Goal: Task Accomplishment & Management: Complete application form

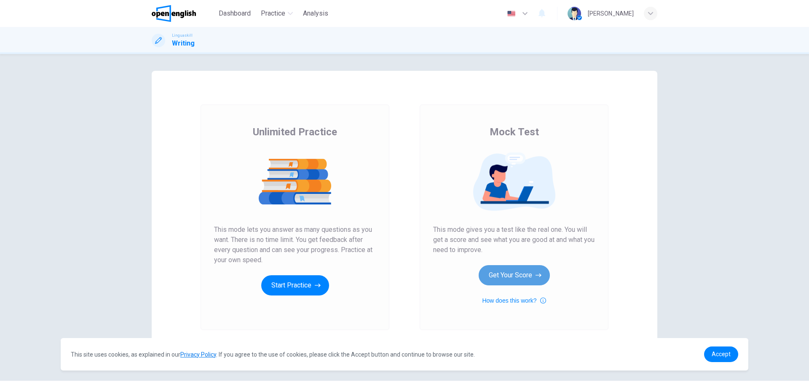
click at [497, 275] on button "Get Your Score" at bounding box center [514, 275] width 71 height 20
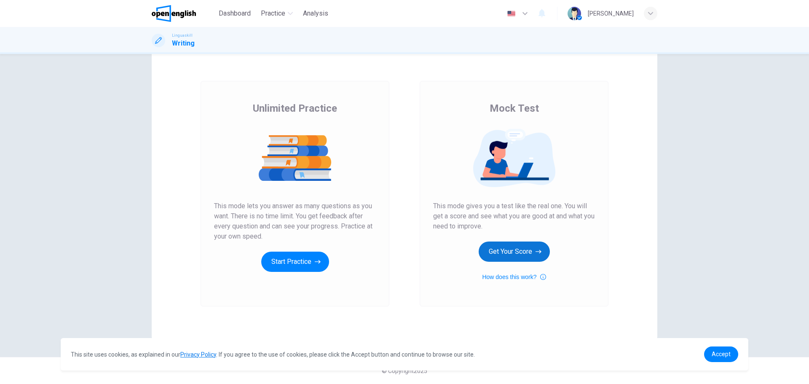
click at [513, 248] on button "Get Your Score" at bounding box center [514, 252] width 71 height 20
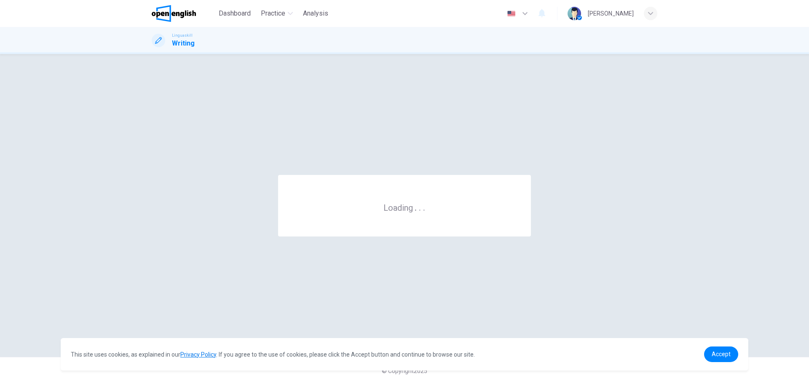
scroll to position [0, 0]
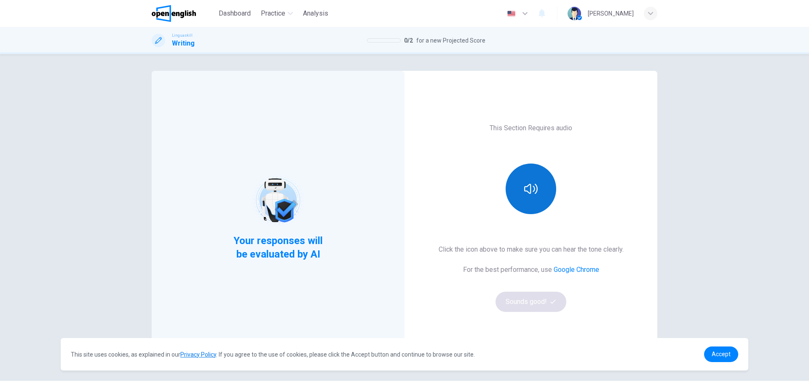
click at [528, 184] on icon "button" at bounding box center [530, 189] width 13 height 10
click at [533, 305] on button "Sounds good!" at bounding box center [531, 302] width 71 height 20
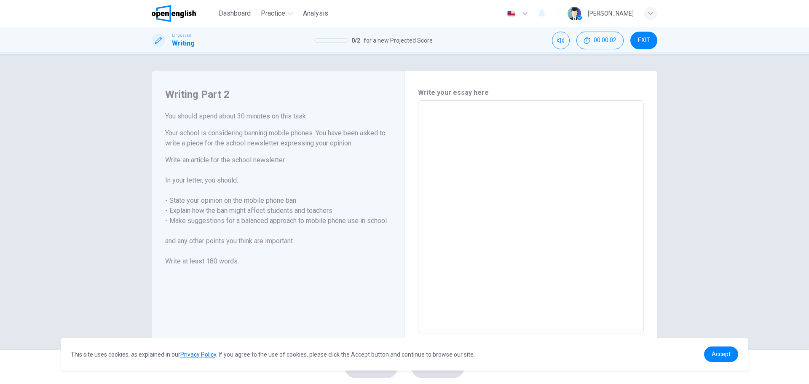
drag, startPoint x: 184, startPoint y: 113, endPoint x: 262, endPoint y: 126, distance: 79.0
click at [262, 126] on div "You should spend about 30 minutes on this task Your school is considering banni…" at bounding box center [278, 188] width 226 height 155
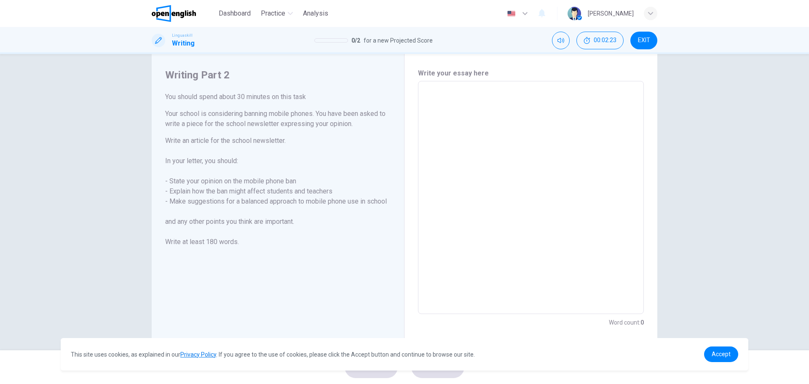
scroll to position [30, 0]
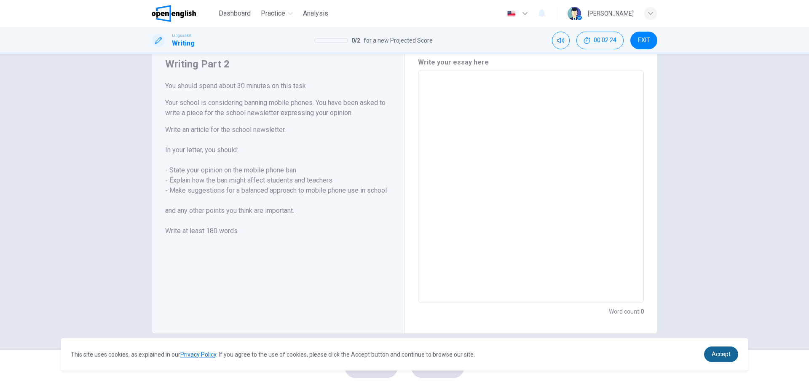
click at [721, 355] on span "Accept" at bounding box center [721, 354] width 19 height 7
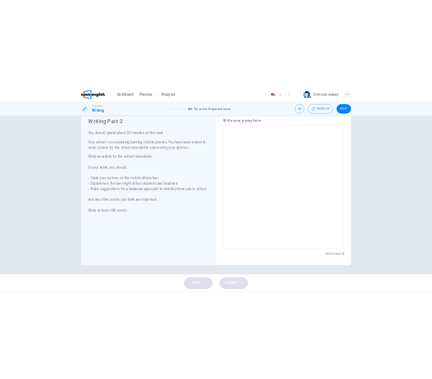
scroll to position [0, 0]
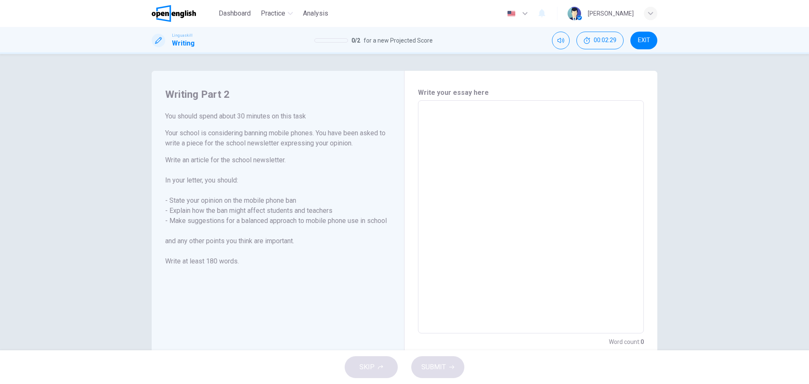
click at [443, 124] on textarea at bounding box center [531, 217] width 214 height 219
drag, startPoint x: 263, startPoint y: 162, endPoint x: 290, endPoint y: 241, distance: 83.3
click at [290, 241] on h6 "Write an article for the school newsletter. In your letter, you should: - State…" at bounding box center [278, 210] width 226 height 111
drag, startPoint x: 236, startPoint y: 261, endPoint x: 196, endPoint y: 122, distance: 144.9
click at [196, 122] on div "You should spend about 30 minutes on this task Your school is considering banni…" at bounding box center [278, 188] width 226 height 155
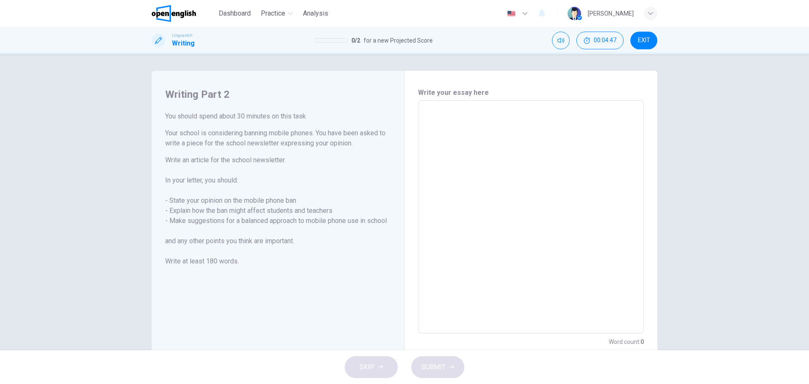
click at [487, 125] on textarea at bounding box center [531, 217] width 214 height 219
click at [480, 128] on textarea at bounding box center [531, 217] width 214 height 219
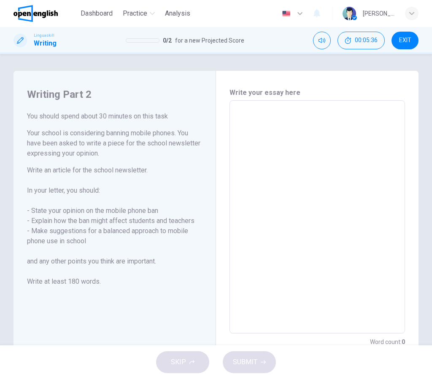
click at [258, 107] on div "* ​" at bounding box center [316, 216] width 175 height 233
click at [279, 125] on textarea at bounding box center [317, 217] width 164 height 219
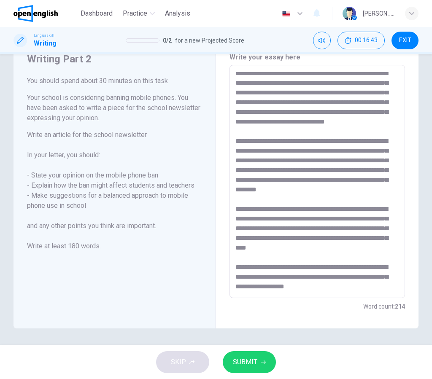
scroll to position [110, 0]
click at [263, 266] on textarea at bounding box center [315, 181] width 161 height 219
click at [279, 266] on textarea at bounding box center [315, 181] width 161 height 219
click at [297, 268] on textarea at bounding box center [315, 181] width 161 height 219
click at [358, 285] on textarea at bounding box center [315, 181] width 161 height 219
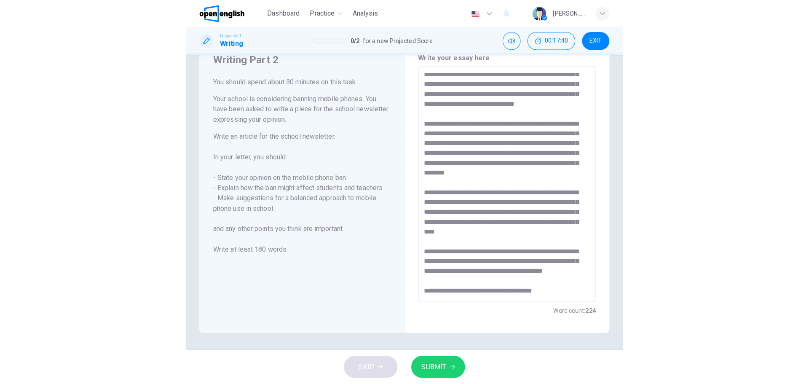
scroll to position [159, 0]
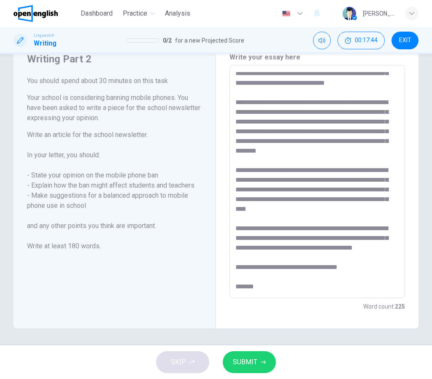
type textarea "**********"
click at [258, 362] on button "SUBMIT" at bounding box center [249, 362] width 53 height 22
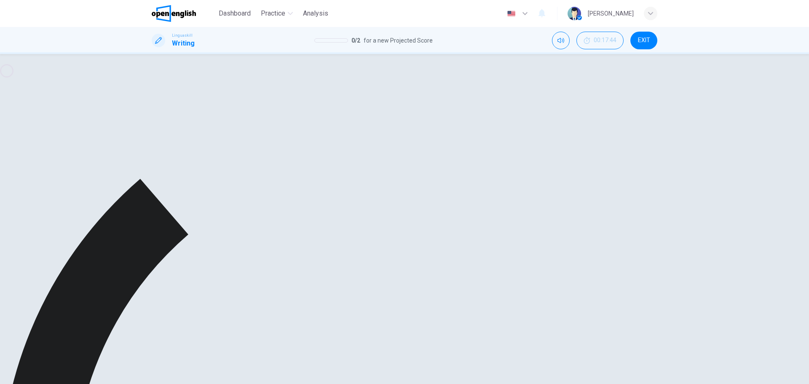
scroll to position [0, 0]
drag, startPoint x: 449, startPoint y: 292, endPoint x: 407, endPoint y: 57, distance: 238.8
click at [407, 54] on div "Writing Part 2 You should spend about 30 minutes on this task Your school is co…" at bounding box center [404, 54] width 809 height 0
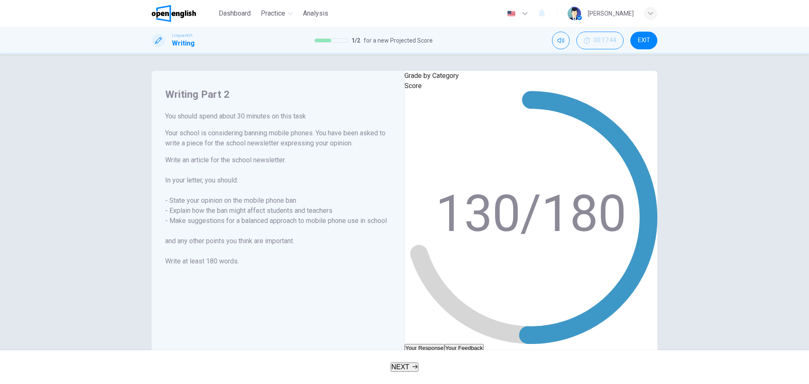
scroll to position [61, 0]
drag, startPoint x: 530, startPoint y: 334, endPoint x: 447, endPoint y: 258, distance: 112.2
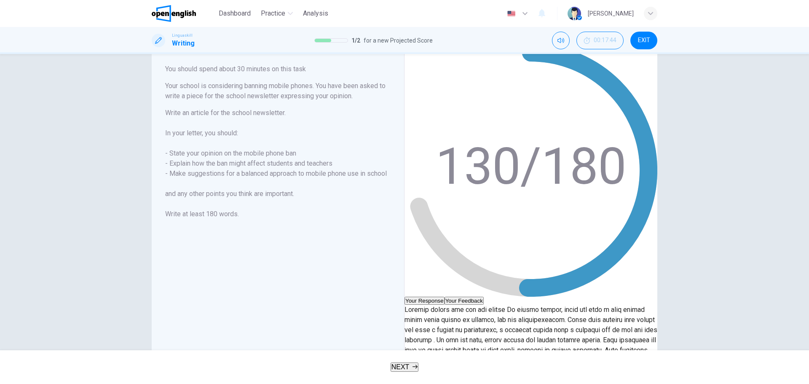
scroll to position [48, 0]
click at [515, 304] on p at bounding box center [531, 390] width 253 height 172
drag, startPoint x: 522, startPoint y: 287, endPoint x: 457, endPoint y: 249, distance: 75.9
click at [457, 304] on p at bounding box center [531, 390] width 253 height 172
click at [522, 304] on p at bounding box center [531, 390] width 253 height 172
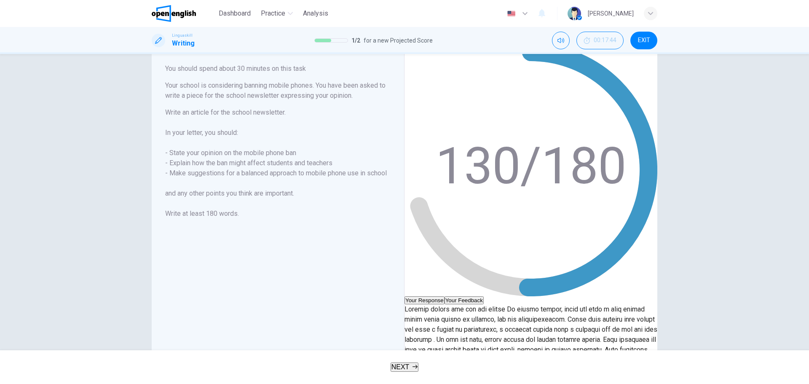
click at [522, 304] on p at bounding box center [531, 390] width 253 height 172
drag, startPoint x: 524, startPoint y: 287, endPoint x: 456, endPoint y: 250, distance: 77.4
click at [456, 304] on p at bounding box center [531, 390] width 253 height 172
click at [484, 296] on button "Your Feedback" at bounding box center [464, 300] width 39 height 8
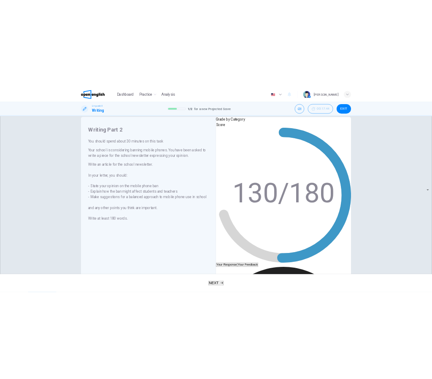
scroll to position [0, 0]
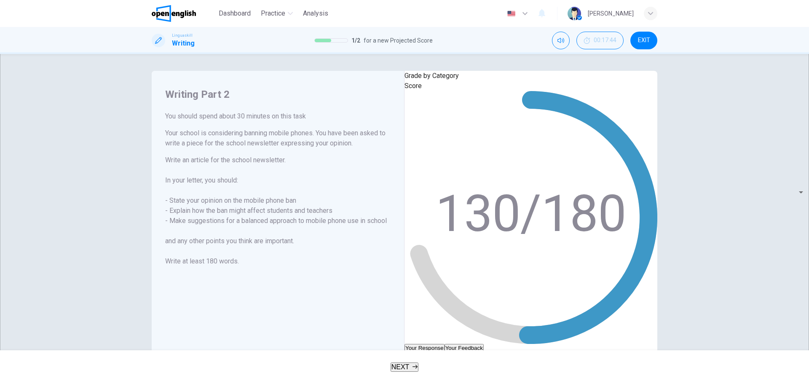
drag, startPoint x: 482, startPoint y: 269, endPoint x: 426, endPoint y: 225, distance: 71.2
drag, startPoint x: 427, startPoint y: 228, endPoint x: 469, endPoint y: 260, distance: 53.0
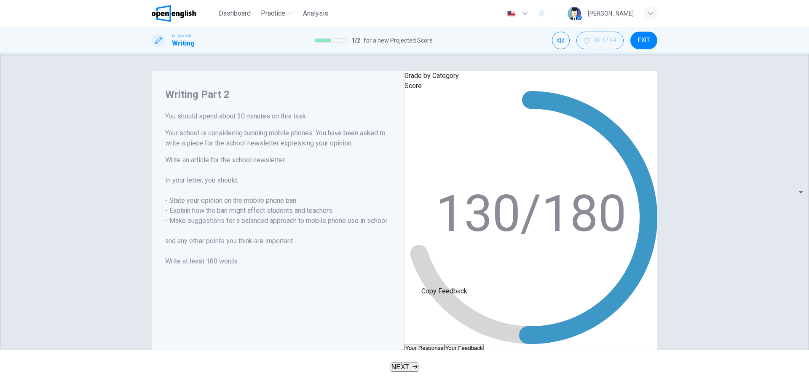
click at [705, 132] on div "Writing Part 2 You should spend about 30 minutes on this task Your school is co…" at bounding box center [404, 202] width 809 height 296
click at [404, 368] on span "NEXT" at bounding box center [401, 366] width 18 height 7
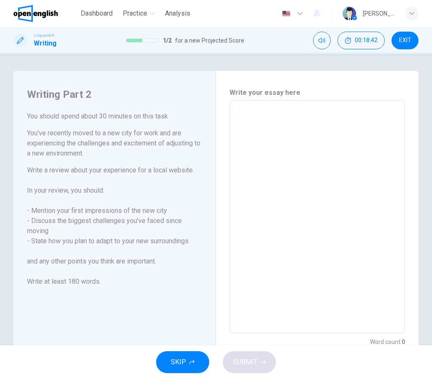
click at [269, 141] on textarea at bounding box center [317, 217] width 164 height 219
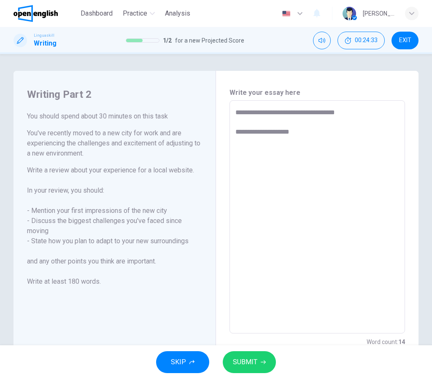
type textarea "**********"
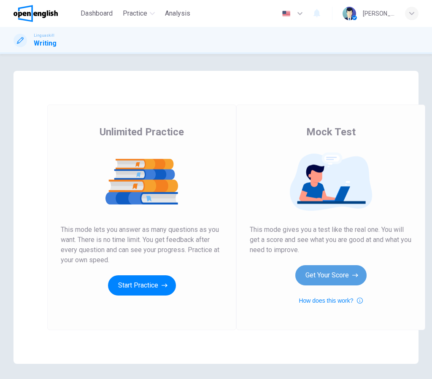
click at [329, 285] on button "Get Your Score" at bounding box center [330, 275] width 71 height 20
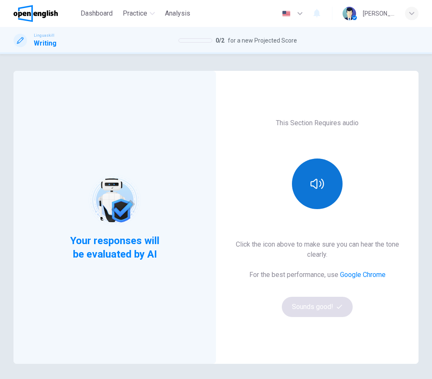
click at [324, 182] on button "button" at bounding box center [317, 184] width 51 height 51
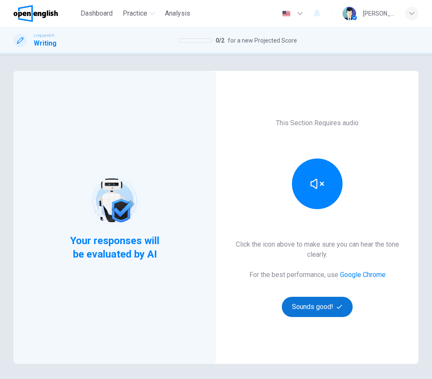
click at [318, 315] on button "Sounds good!" at bounding box center [317, 307] width 71 height 20
